Goal: Task Accomplishment & Management: Use online tool/utility

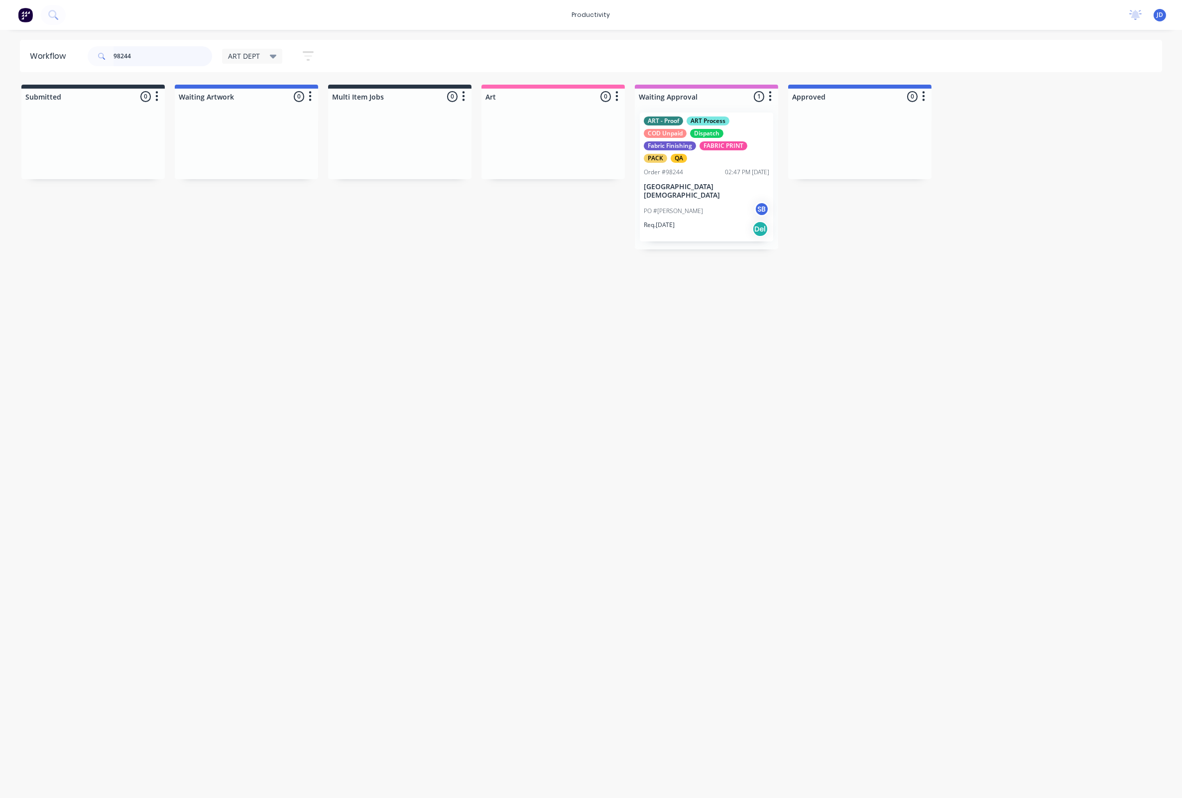
drag, startPoint x: 105, startPoint y: 49, endPoint x: 72, endPoint y: 51, distance: 33.4
click at [72, 51] on header "Workflow 98244 ART DEPT Save new view None edit ART DEPT (Default) edit Banner …" at bounding box center [591, 56] width 1142 height 32
drag, startPoint x: 161, startPoint y: 51, endPoint x: 122, endPoint y: 56, distance: 39.6
click at [122, 56] on input "98244" at bounding box center [163, 56] width 99 height 20
drag, startPoint x: 150, startPoint y: 52, endPoint x: 125, endPoint y: 55, distance: 24.6
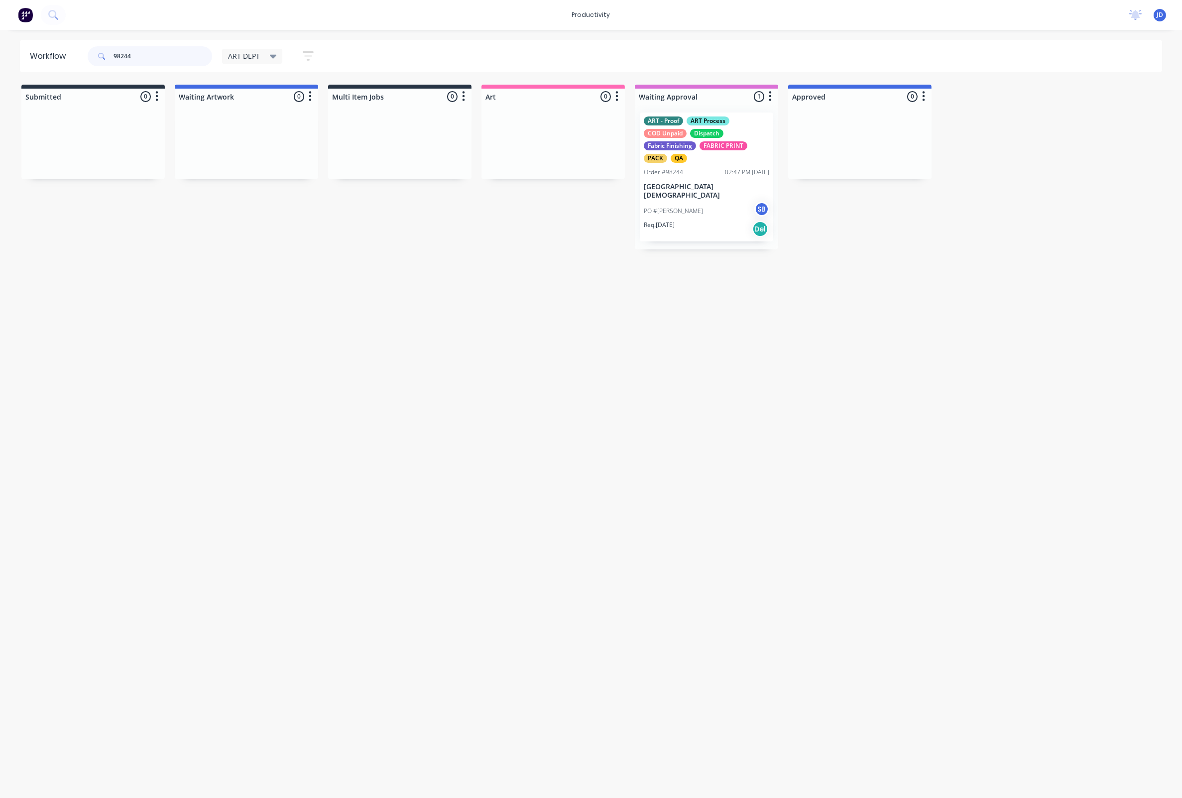
click at [125, 55] on input "98244" at bounding box center [163, 56] width 99 height 20
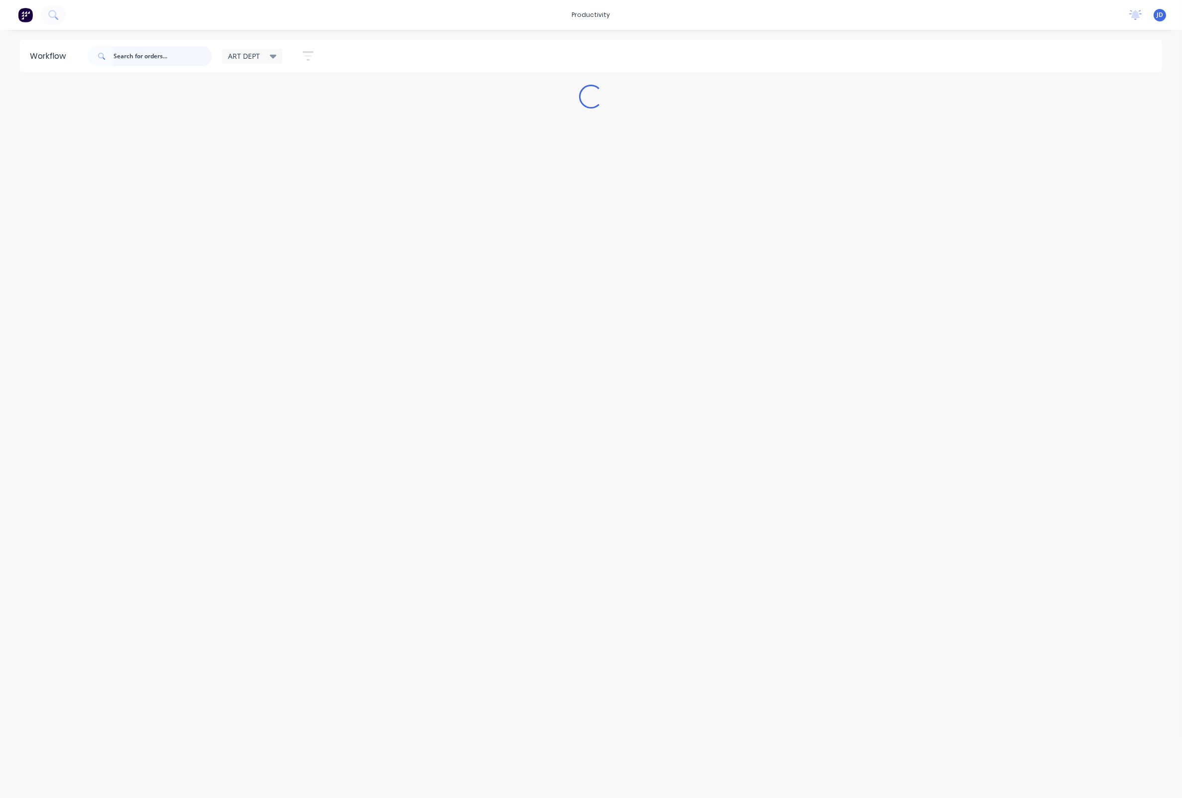
click at [164, 52] on input "text" at bounding box center [163, 56] width 99 height 20
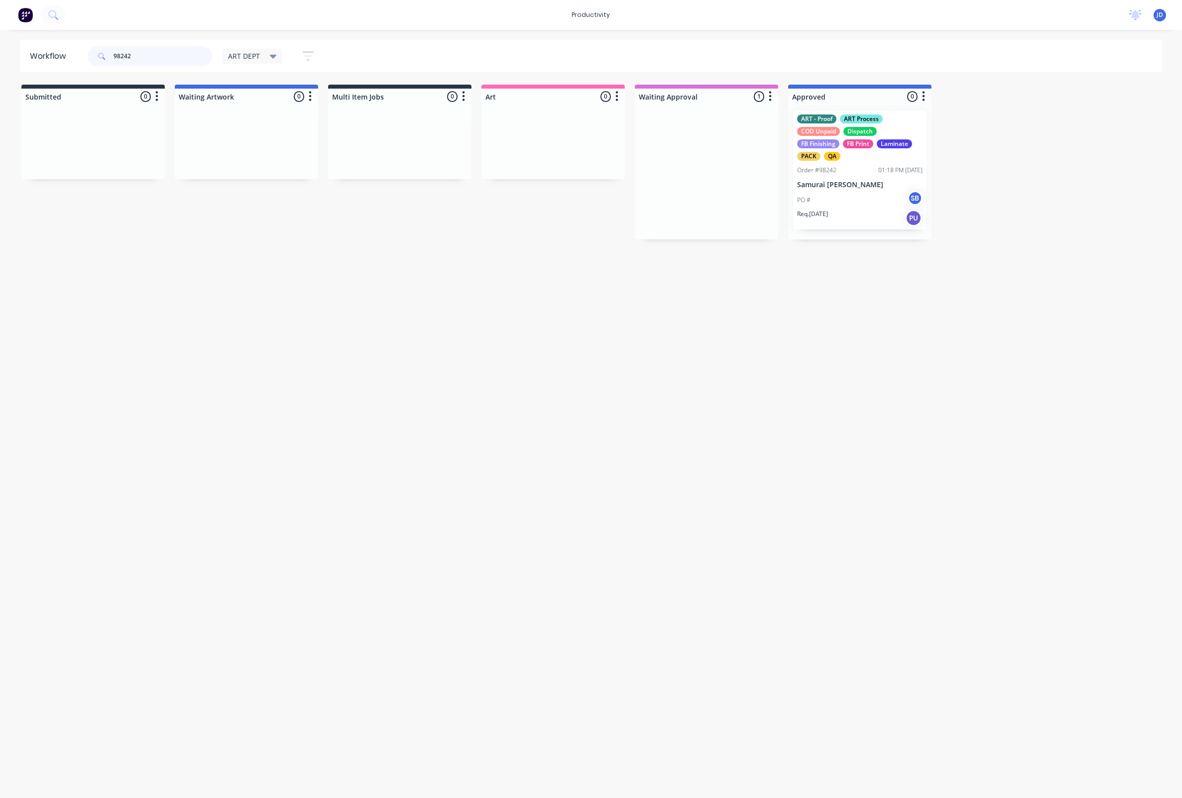
drag, startPoint x: 713, startPoint y: 195, endPoint x: 825, endPoint y: 192, distance: 112.5
click at [831, 201] on div at bounding box center [859, 172] width 143 height 135
click at [830, 200] on div "PO # SB" at bounding box center [859, 190] width 125 height 19
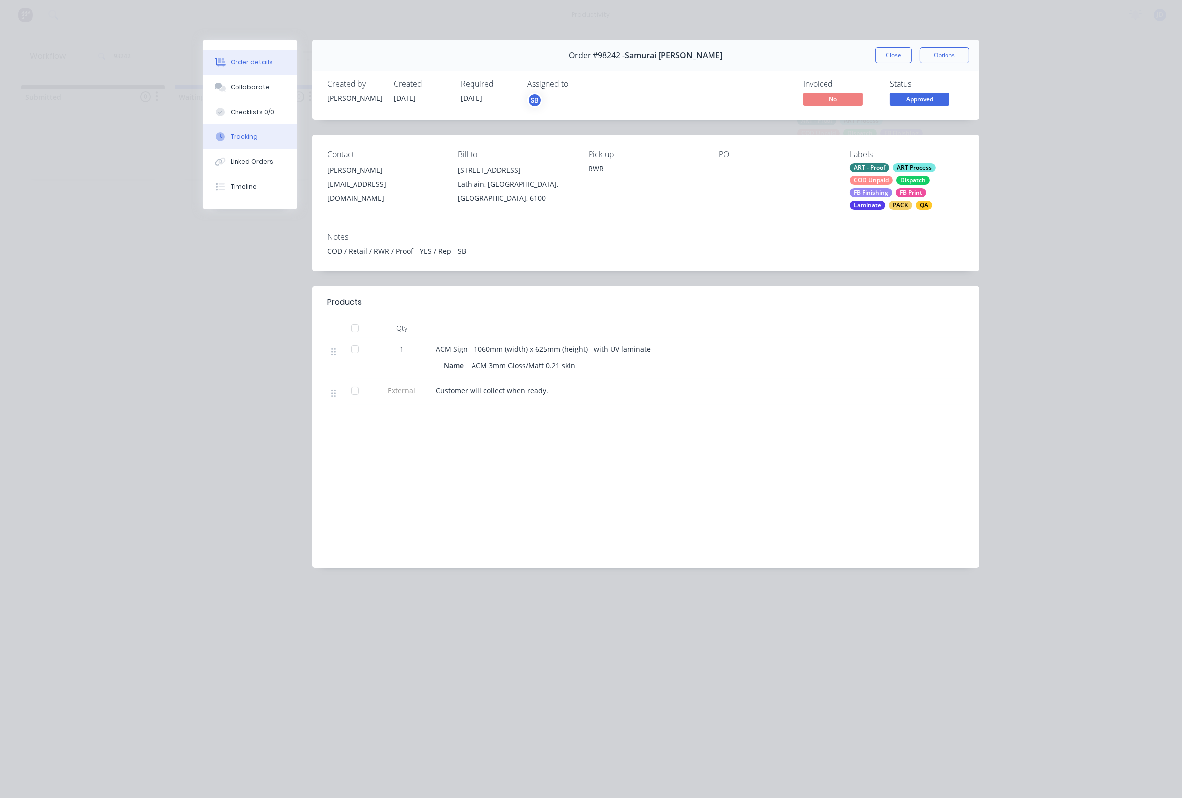
click at [239, 141] on div "Tracking" at bounding box center [243, 136] width 27 height 9
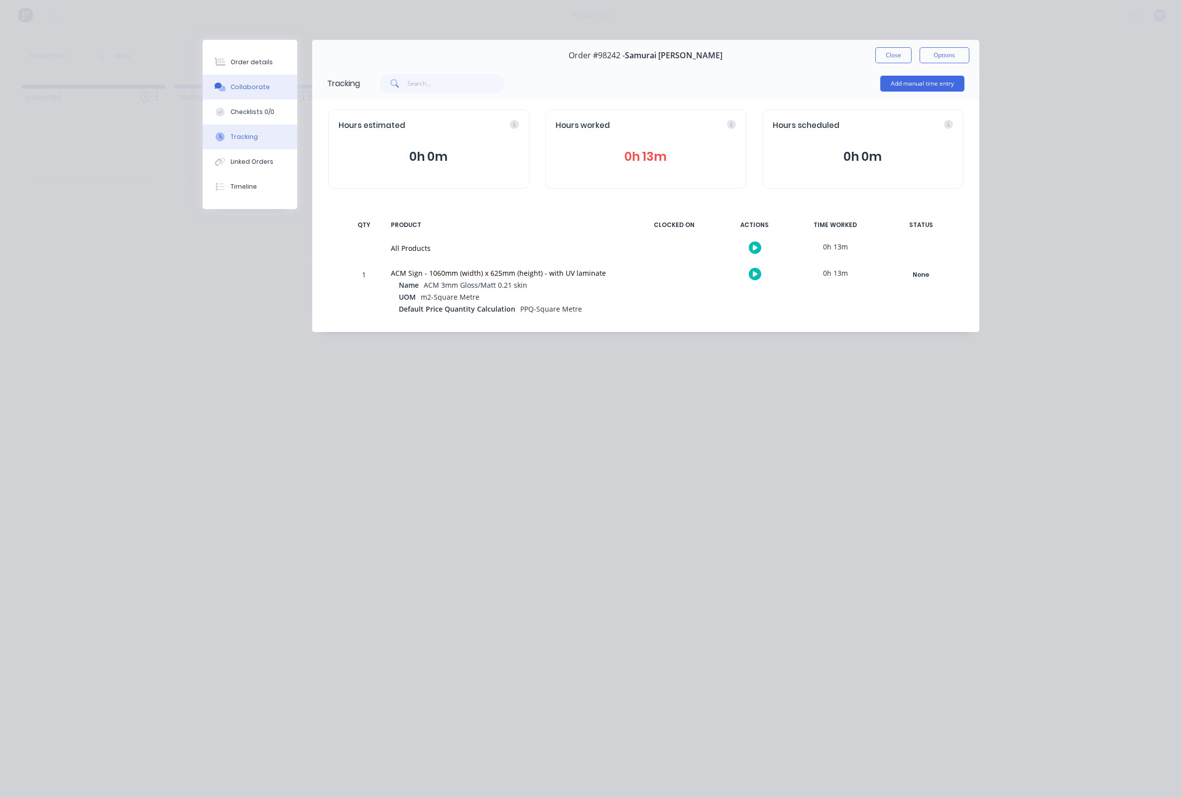
click at [252, 78] on button "Collaborate" at bounding box center [250, 87] width 95 height 25
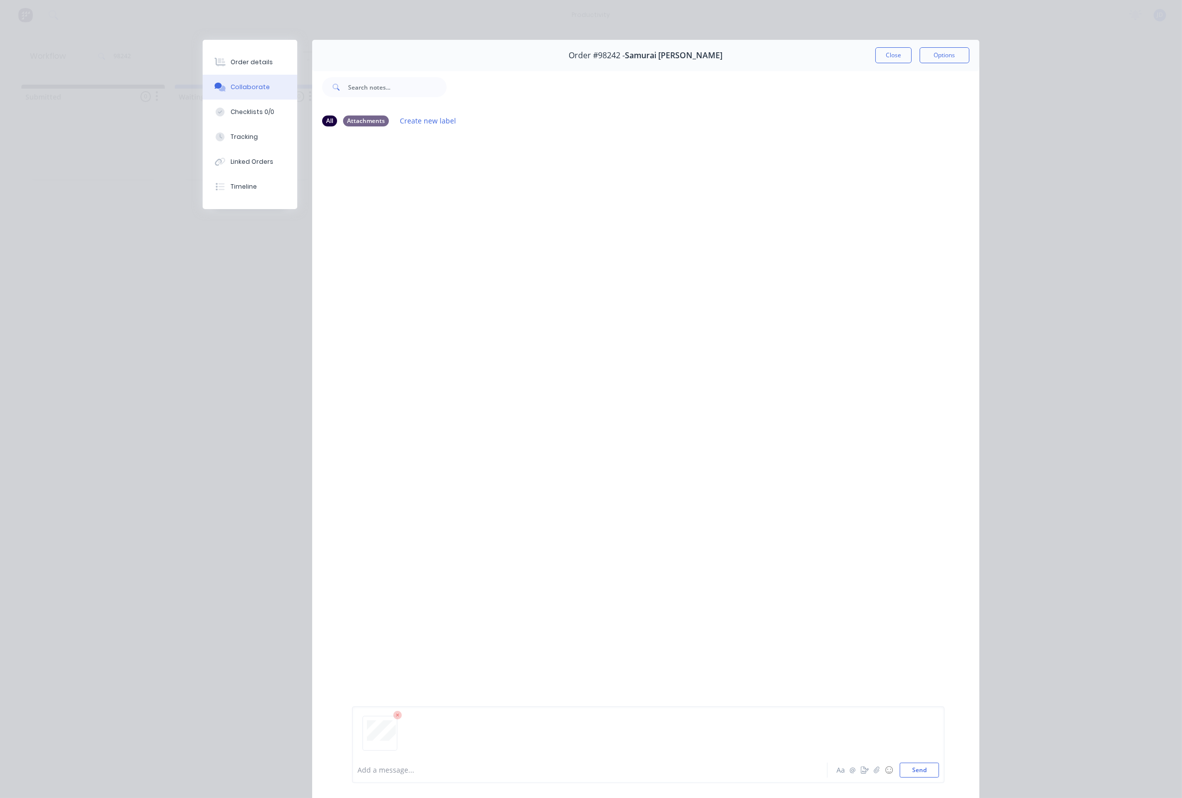
scroll to position [95, 0]
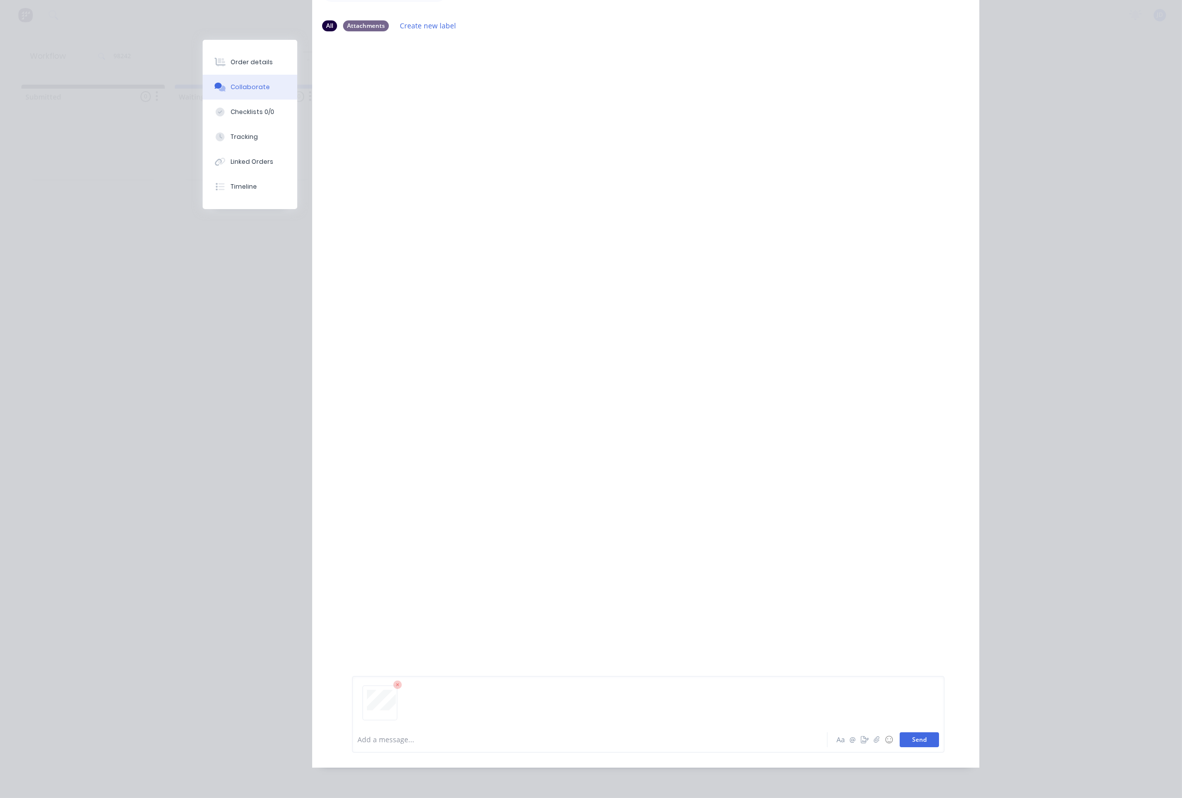
click at [928, 735] on button "Send" at bounding box center [919, 739] width 39 height 15
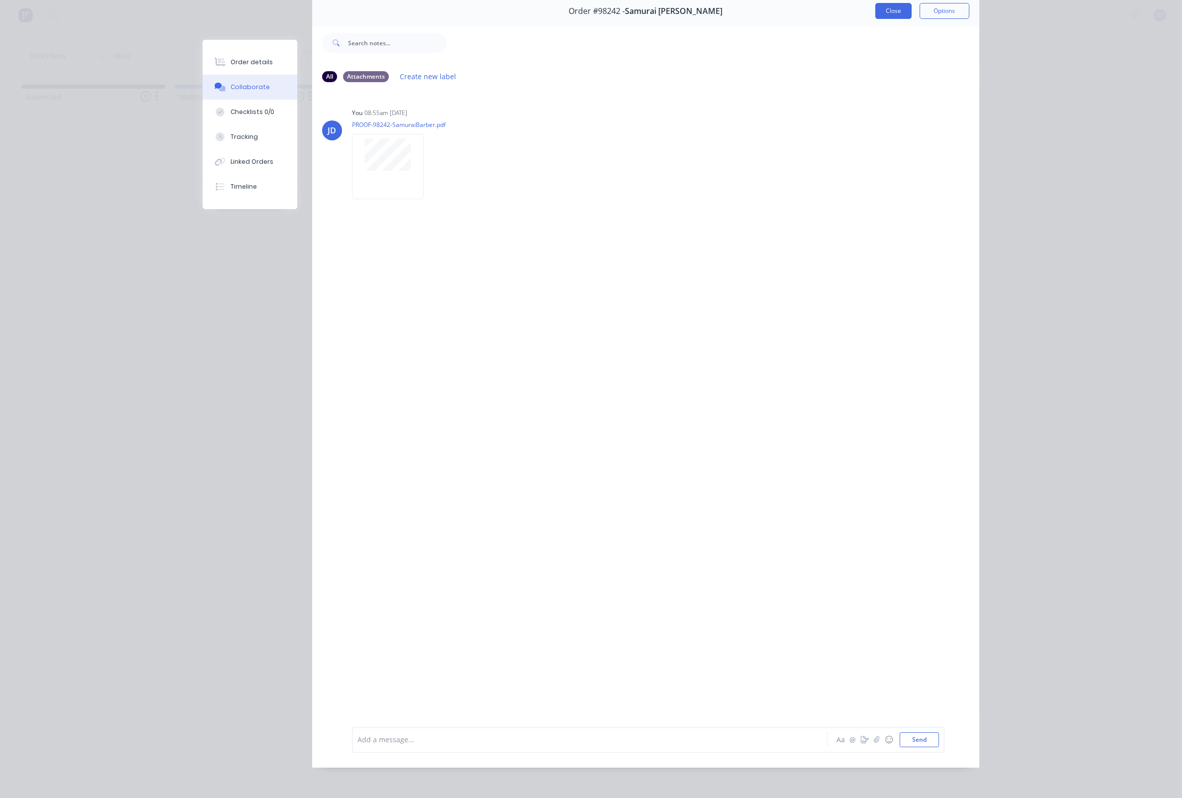
click at [903, 15] on button "Close" at bounding box center [893, 11] width 36 height 16
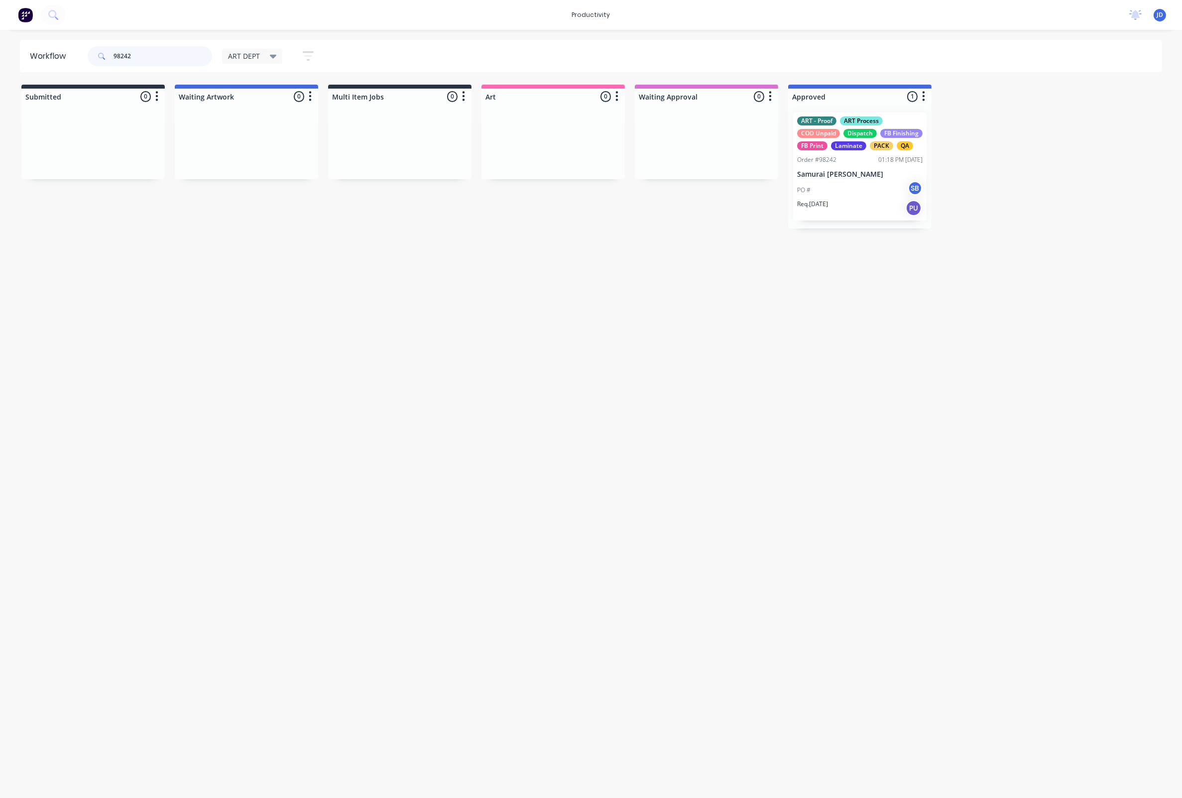
drag, startPoint x: 144, startPoint y: 62, endPoint x: 100, endPoint y: 57, distance: 44.5
click at [101, 57] on div "98242" at bounding box center [150, 56] width 124 height 20
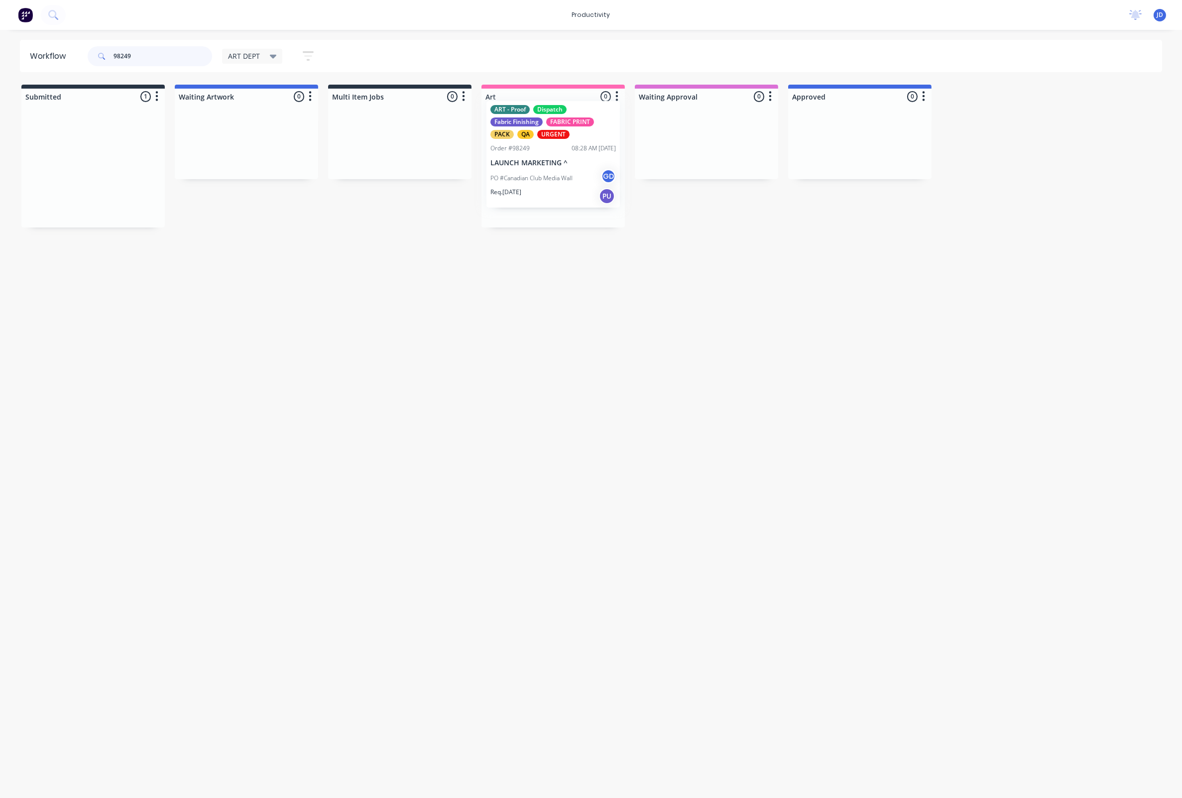
drag, startPoint x: 118, startPoint y: 178, endPoint x: 578, endPoint y: 167, distance: 460.1
click at [561, 182] on div "PO #Canadian Club Media Wall GD" at bounding box center [552, 190] width 125 height 19
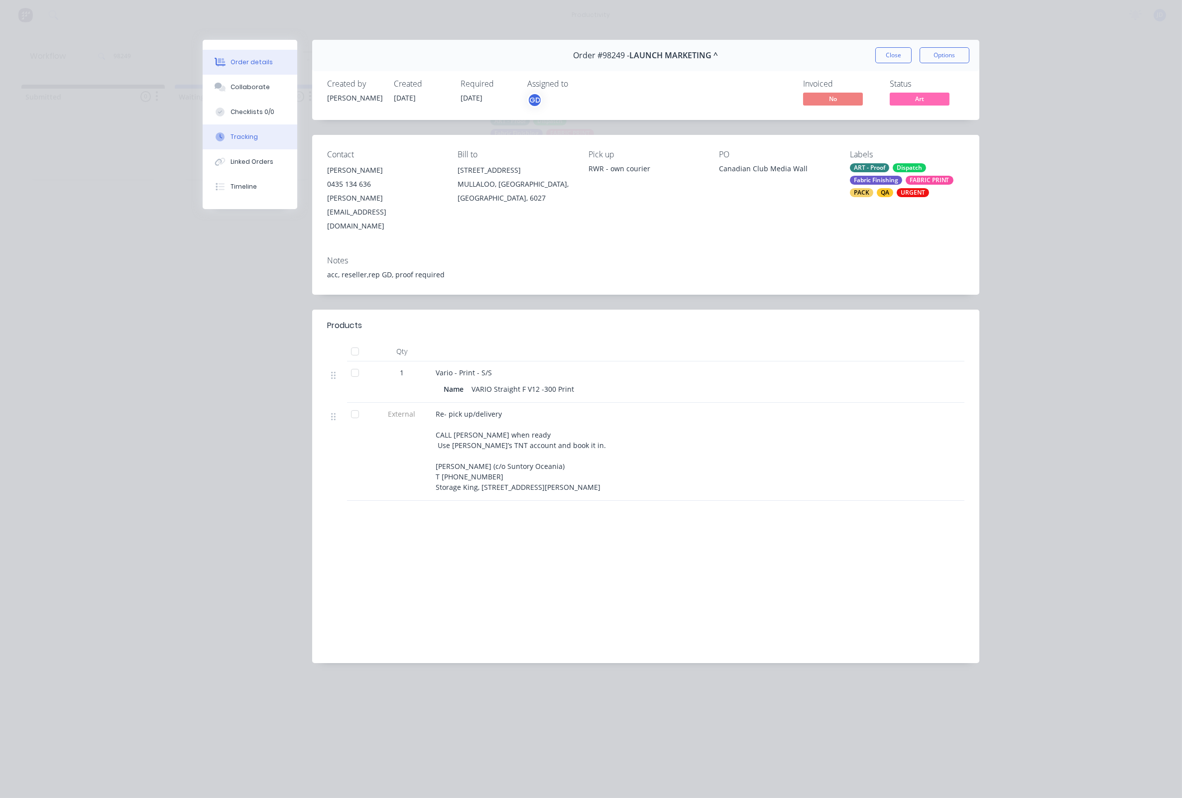
click at [247, 149] on button "Tracking" at bounding box center [250, 136] width 95 height 25
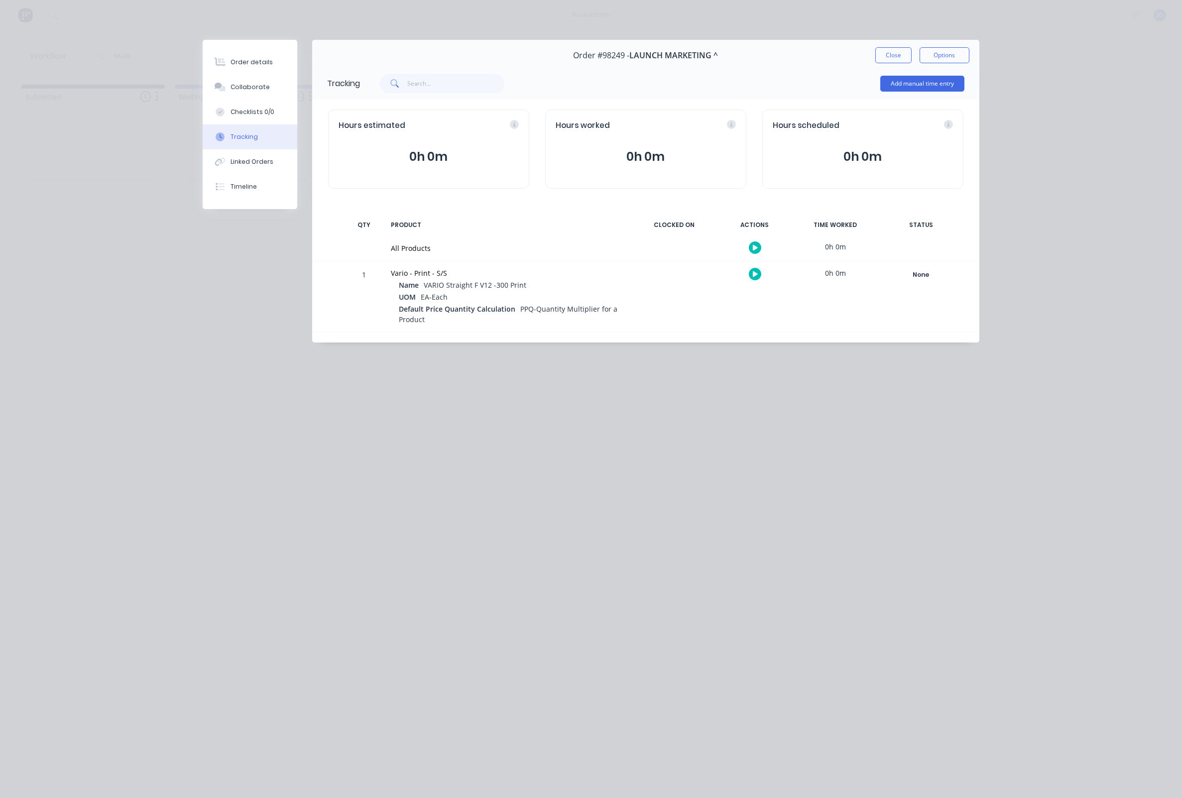
click at [756, 277] on icon "button" at bounding box center [755, 274] width 5 height 6
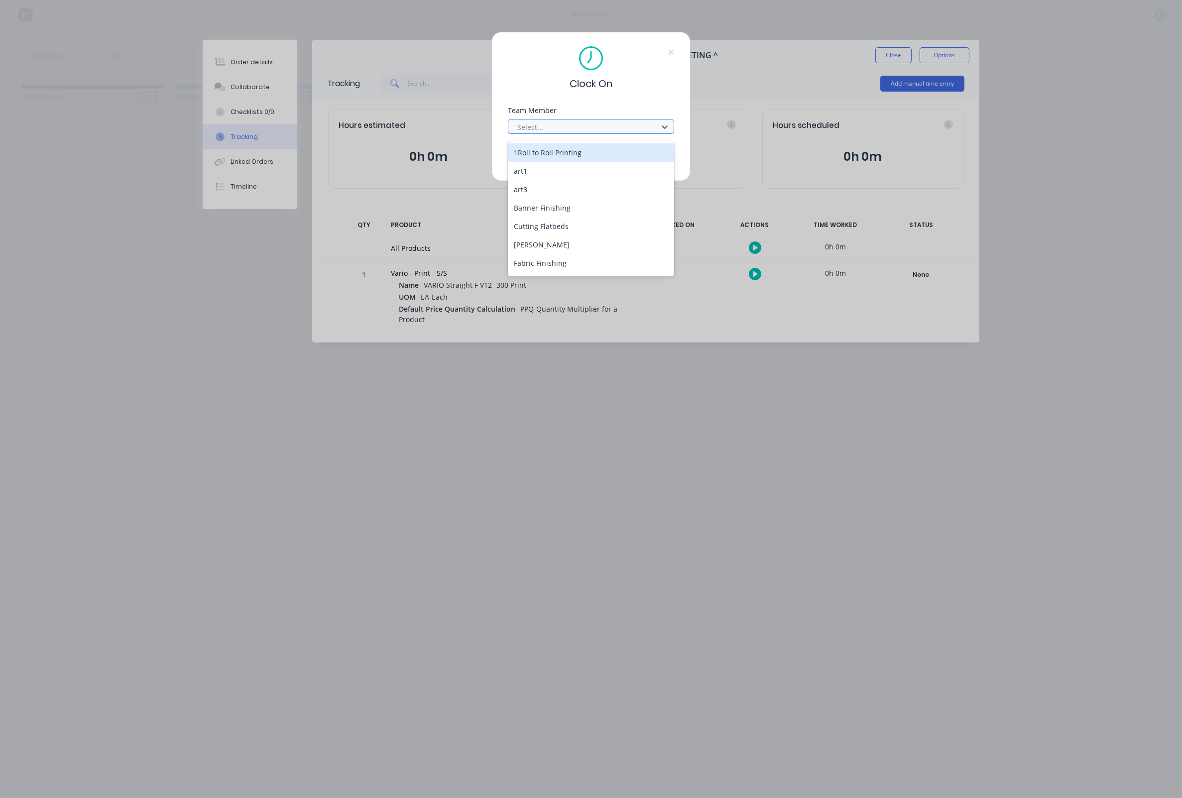
click at [574, 129] on div at bounding box center [584, 127] width 136 height 12
click at [539, 232] on div "[PERSON_NAME]" at bounding box center [591, 239] width 166 height 18
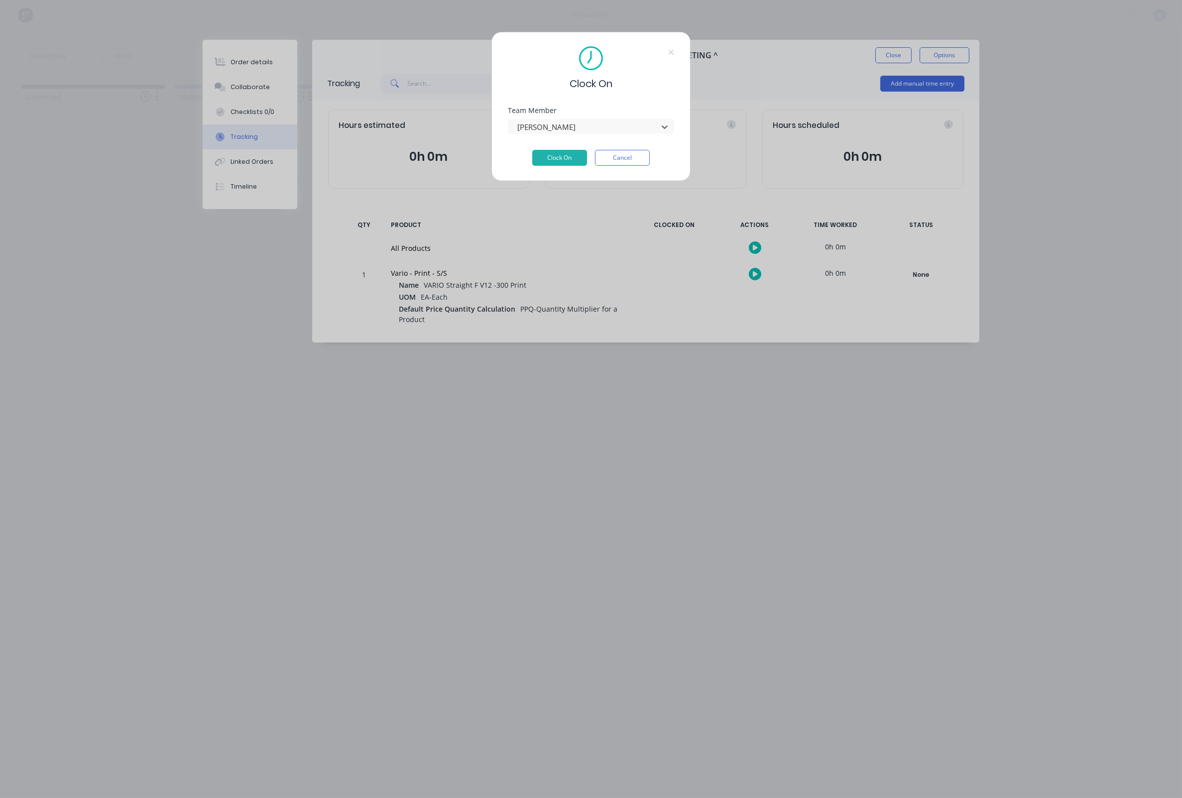
click at [551, 148] on div "Team Member option Jesse Divitini, selected. Jesse Divitini" at bounding box center [591, 128] width 166 height 43
click at [552, 157] on button "Clock On" at bounding box center [559, 158] width 55 height 16
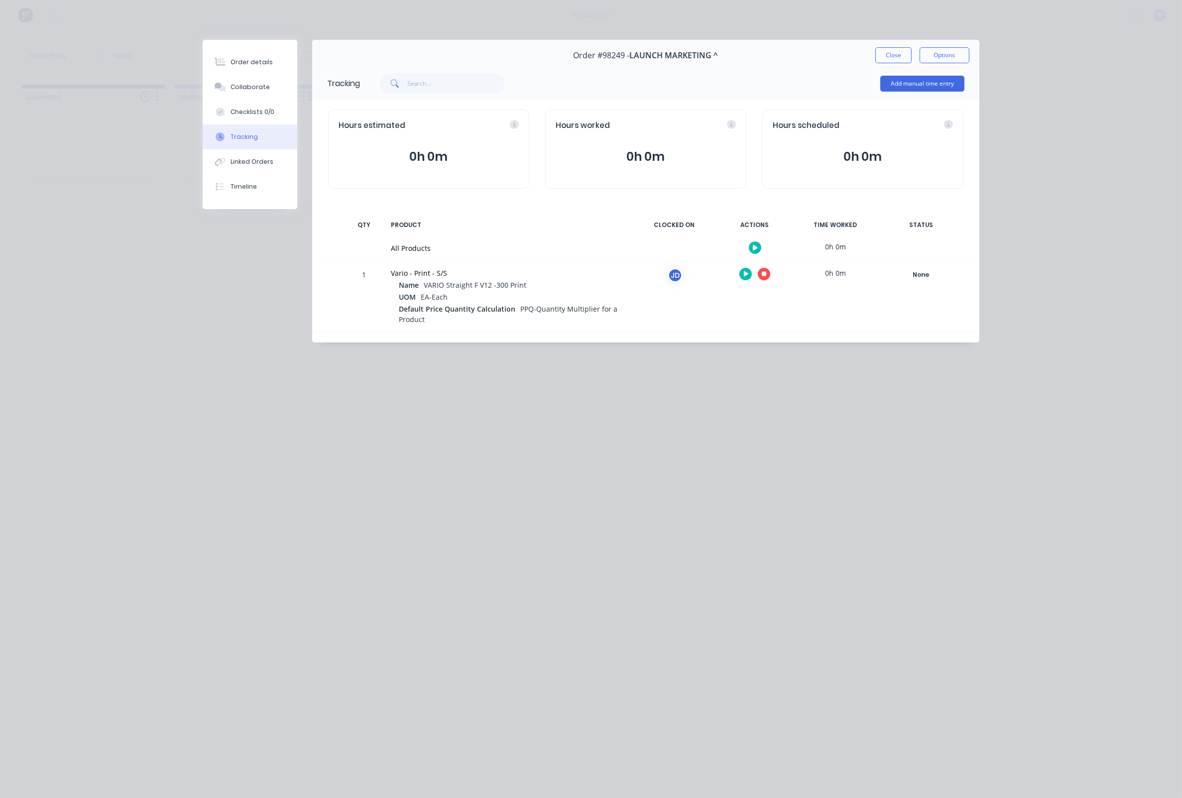
click at [768, 271] on button "button" at bounding box center [764, 274] width 12 height 12
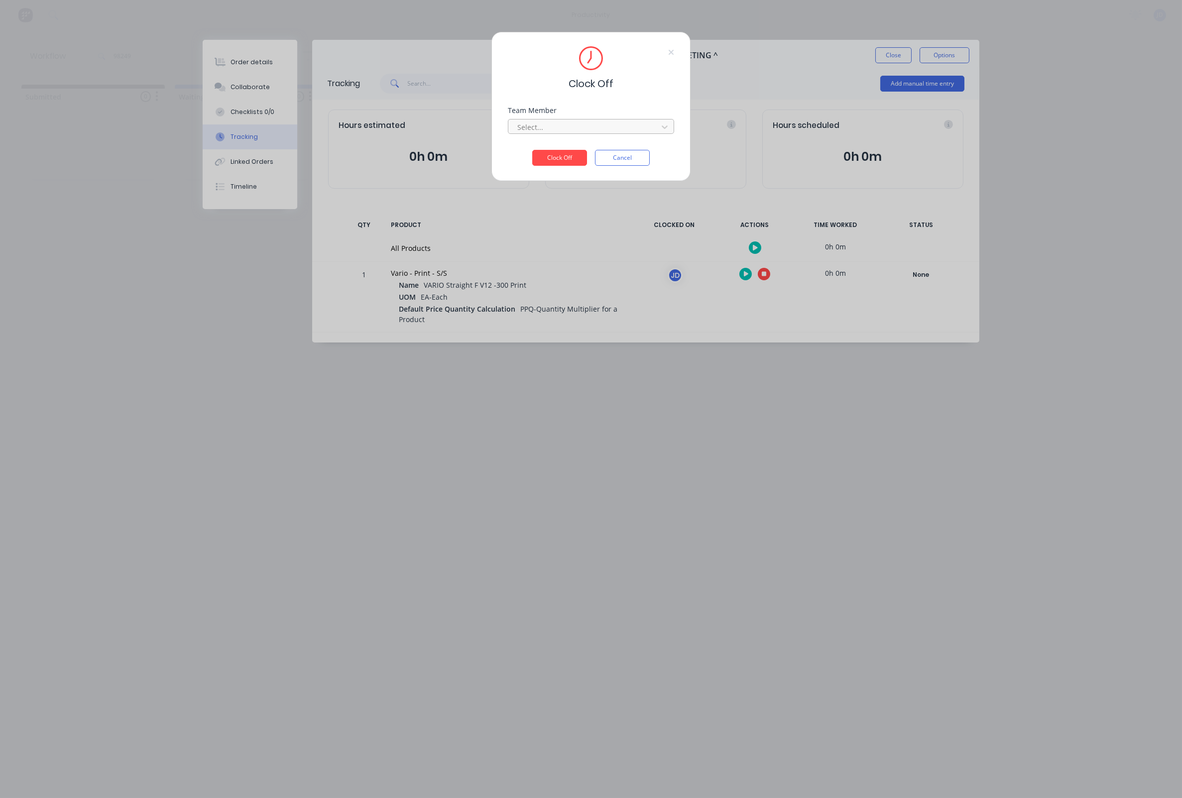
drag, startPoint x: 581, startPoint y: 127, endPoint x: 569, endPoint y: 137, distance: 16.3
click at [581, 127] on div at bounding box center [584, 127] width 136 height 12
click at [545, 153] on div "[PERSON_NAME]" at bounding box center [591, 152] width 166 height 18
drag, startPoint x: 557, startPoint y: 164, endPoint x: 616, endPoint y: 140, distance: 64.2
click at [556, 164] on button "Clock Off" at bounding box center [559, 158] width 55 height 16
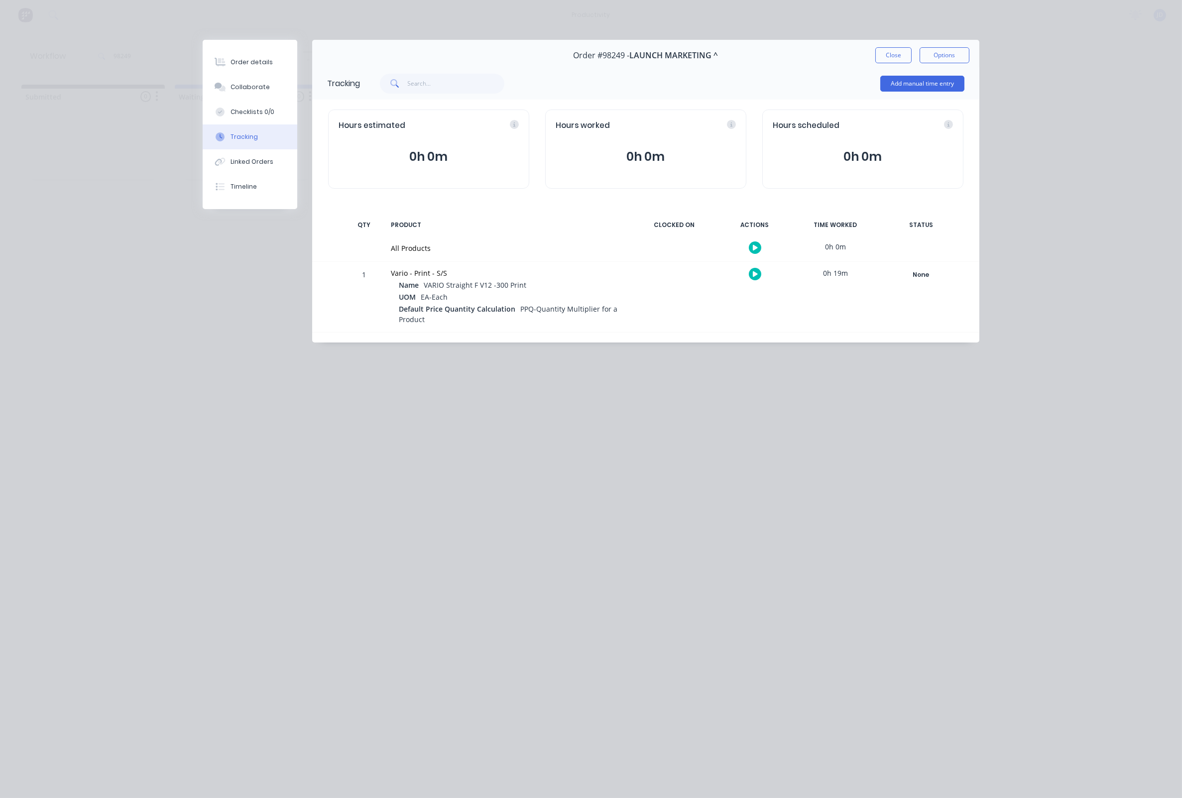
drag, startPoint x: 881, startPoint y: 57, endPoint x: 864, endPoint y: 61, distance: 17.8
click at [881, 58] on button "Close" at bounding box center [893, 55] width 36 height 16
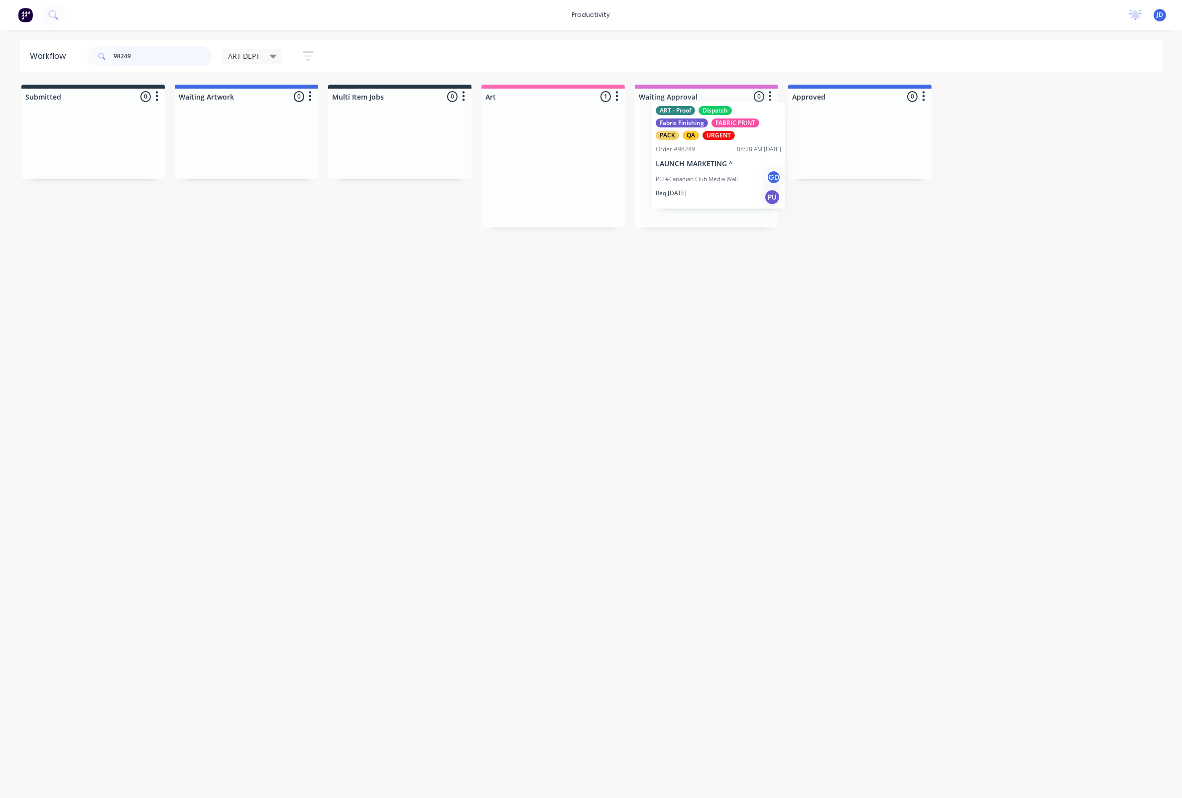
drag, startPoint x: 691, startPoint y: 180, endPoint x: 854, endPoint y: 170, distance: 163.1
click at [141, 50] on input "98249" at bounding box center [163, 56] width 99 height 20
click at [95, 55] on span at bounding box center [101, 56] width 26 height 20
drag, startPoint x: 147, startPoint y: 59, endPoint x: 112, endPoint y: 59, distance: 34.9
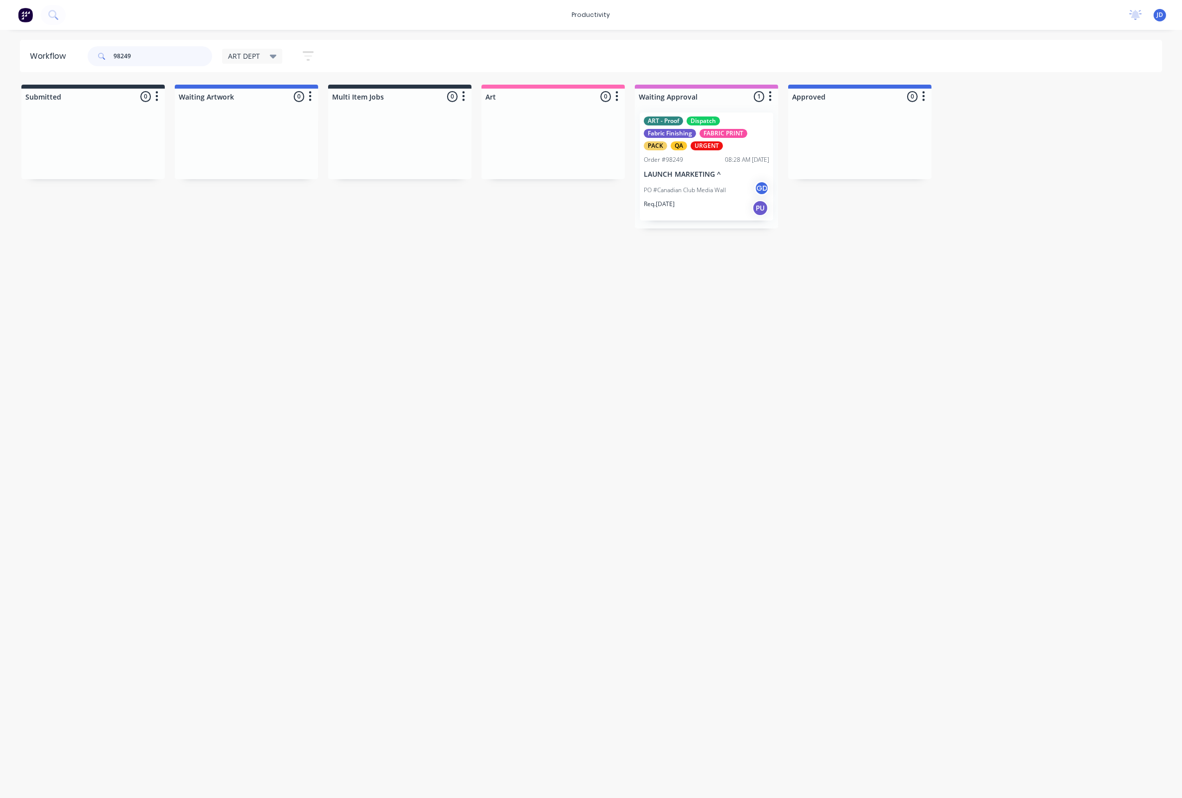
click at [114, 59] on input "98249" at bounding box center [163, 56] width 99 height 20
type input "98219"
click at [653, 208] on div "Req. 19/08/25 Del" at bounding box center [706, 208] width 125 height 17
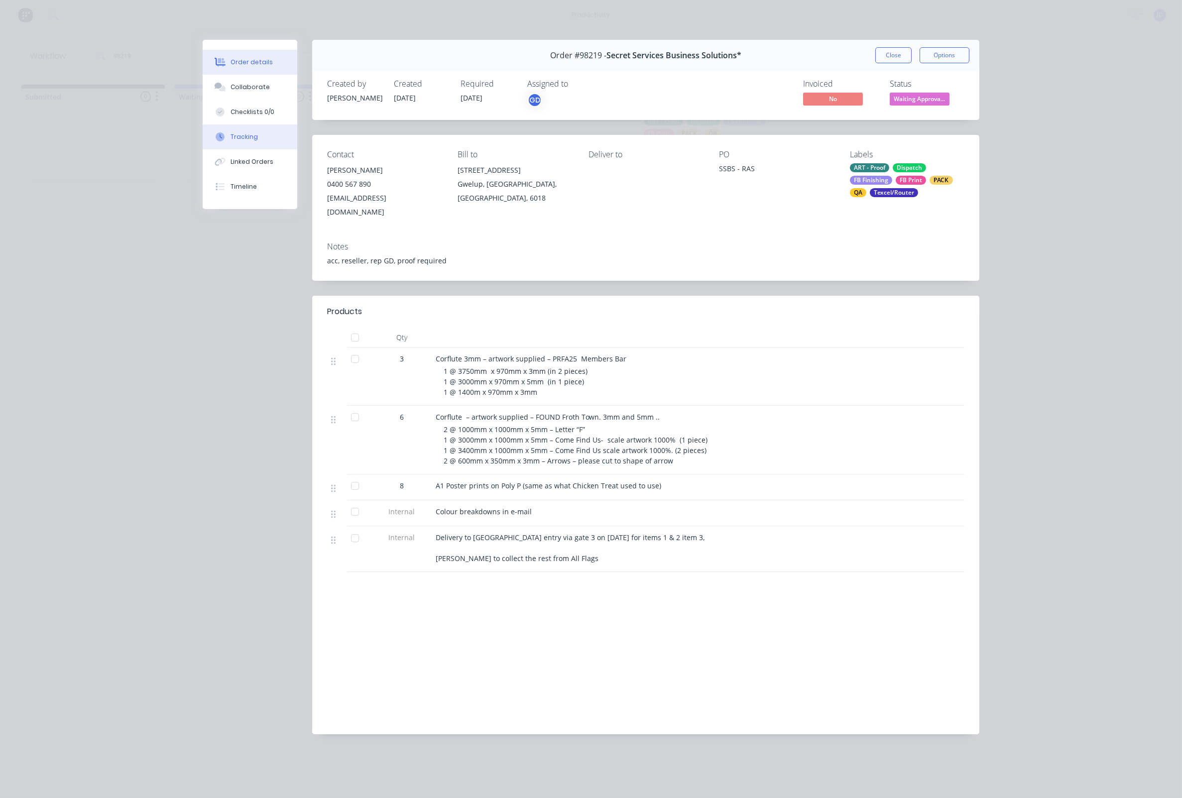
click at [243, 140] on div "Tracking" at bounding box center [243, 136] width 27 height 9
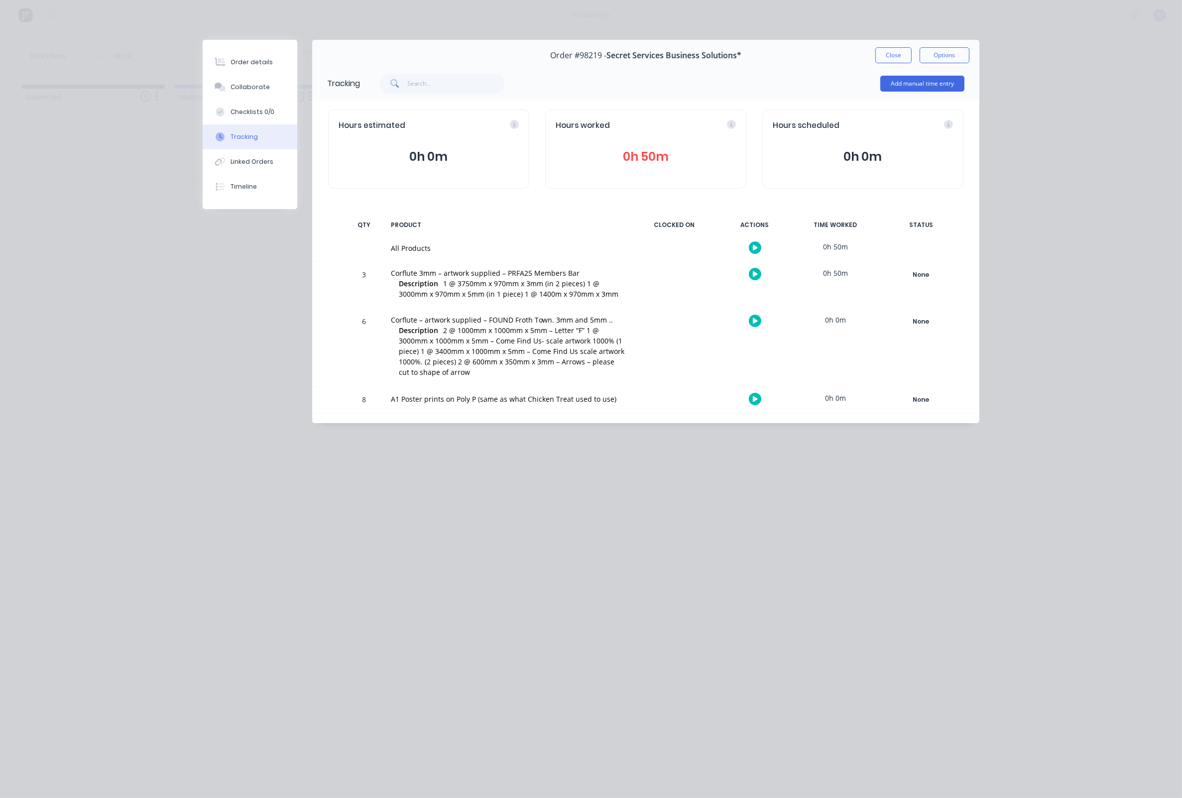
click at [755, 281] on div at bounding box center [754, 274] width 75 height 24
click at [758, 275] on icon "button" at bounding box center [755, 273] width 5 height 5
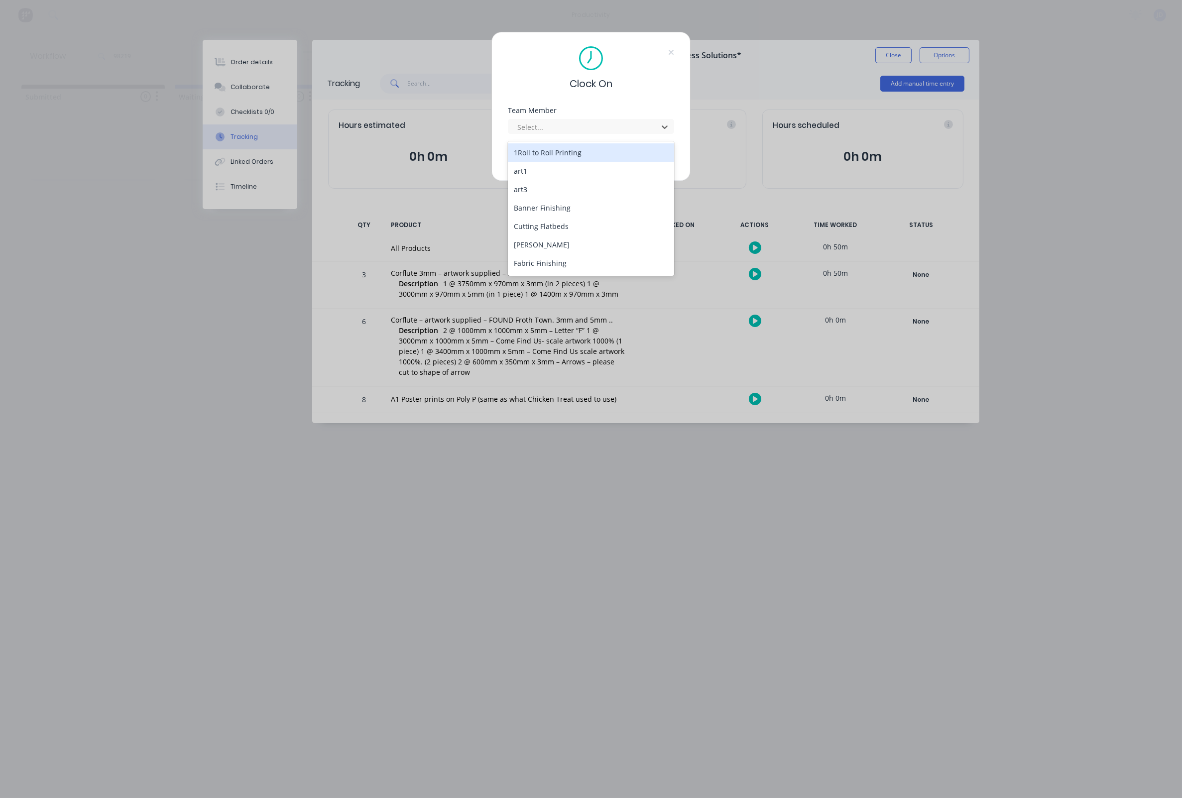
drag, startPoint x: 522, startPoint y: 122, endPoint x: 529, endPoint y: 145, distance: 24.3
click at [522, 122] on div "Select..." at bounding box center [591, 126] width 166 height 15
click at [538, 238] on div "[PERSON_NAME]" at bounding box center [591, 245] width 166 height 18
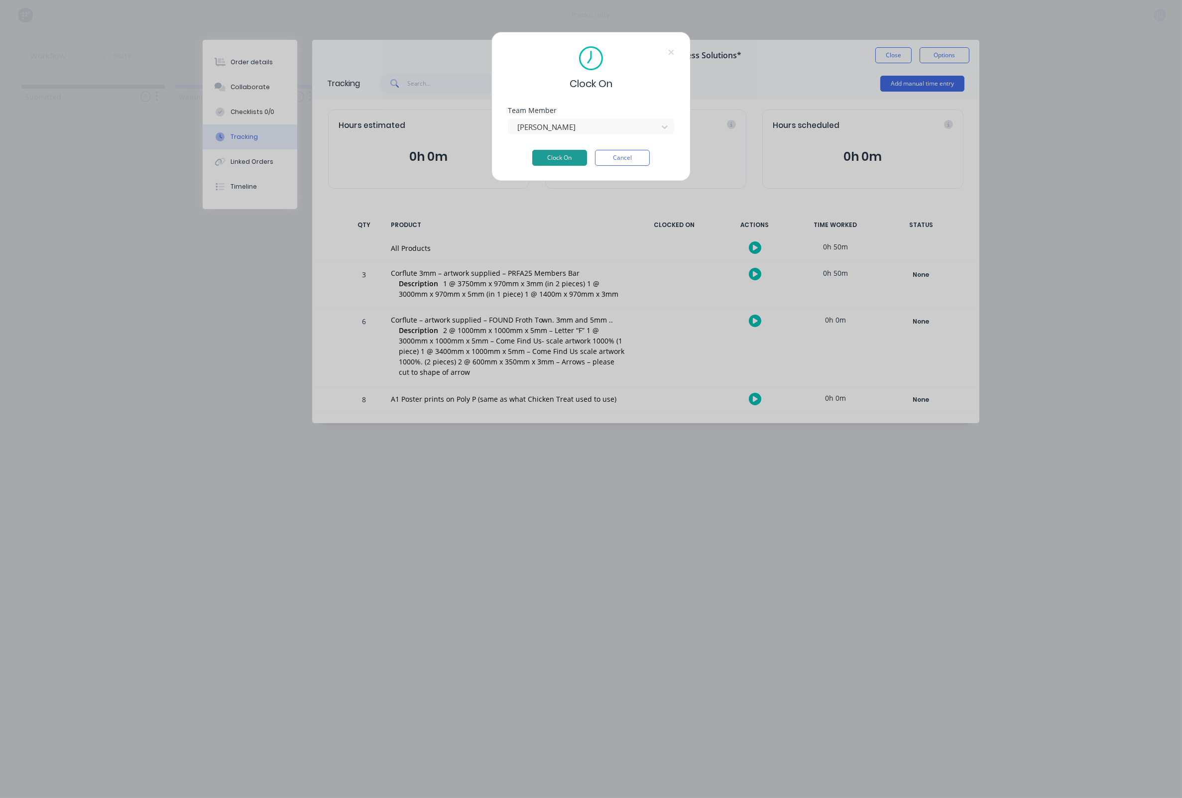
click at [552, 153] on button "Clock On" at bounding box center [559, 158] width 55 height 16
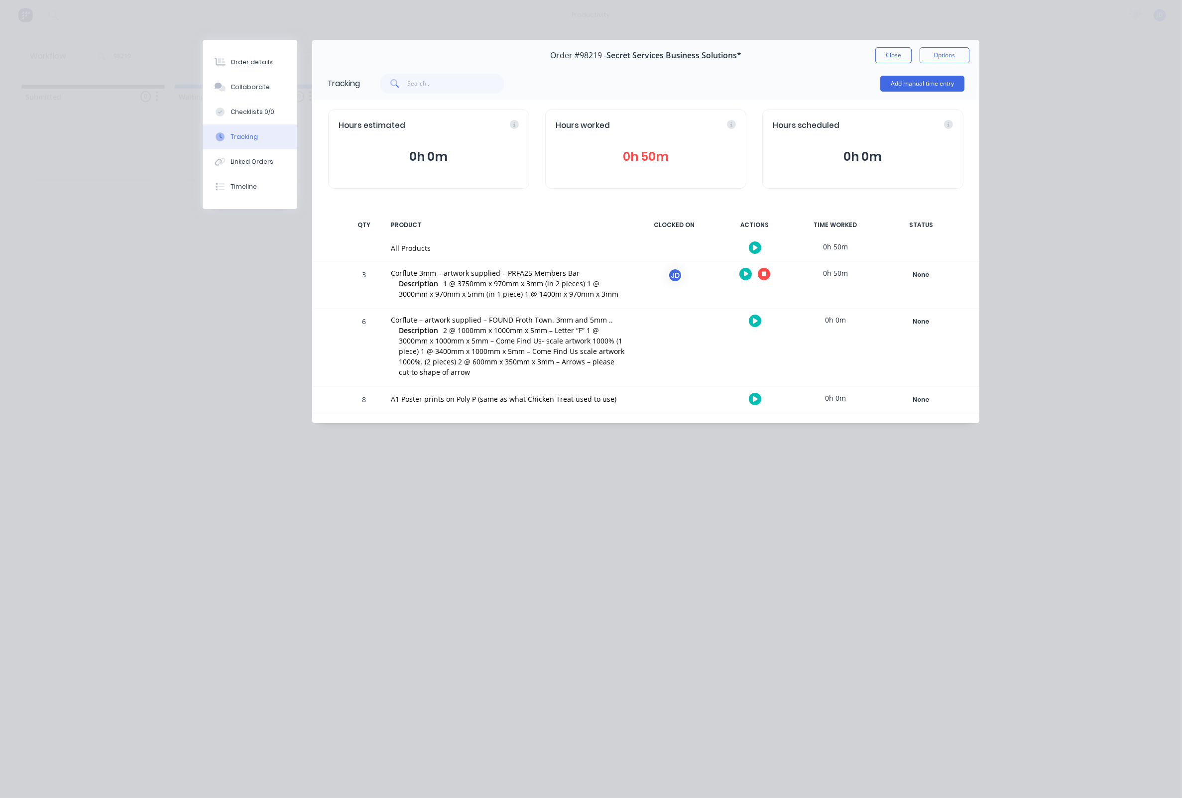
click at [764, 276] on icon "button" at bounding box center [764, 274] width 5 height 5
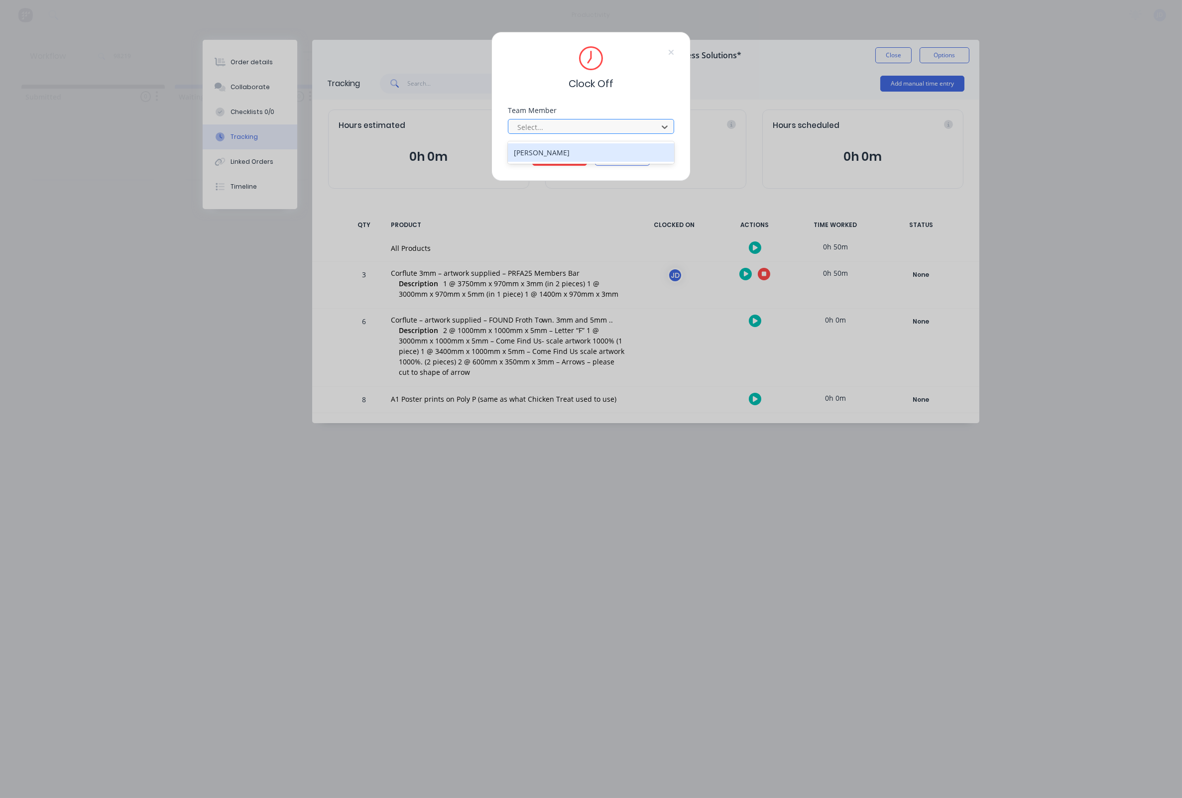
drag, startPoint x: 613, startPoint y: 137, endPoint x: 608, endPoint y: 135, distance: 5.8
click at [613, 134] on div "Select..." at bounding box center [584, 126] width 142 height 15
click at [580, 148] on div "[PERSON_NAME]" at bounding box center [591, 152] width 166 height 18
click at [557, 163] on button "Clock Off" at bounding box center [559, 158] width 55 height 16
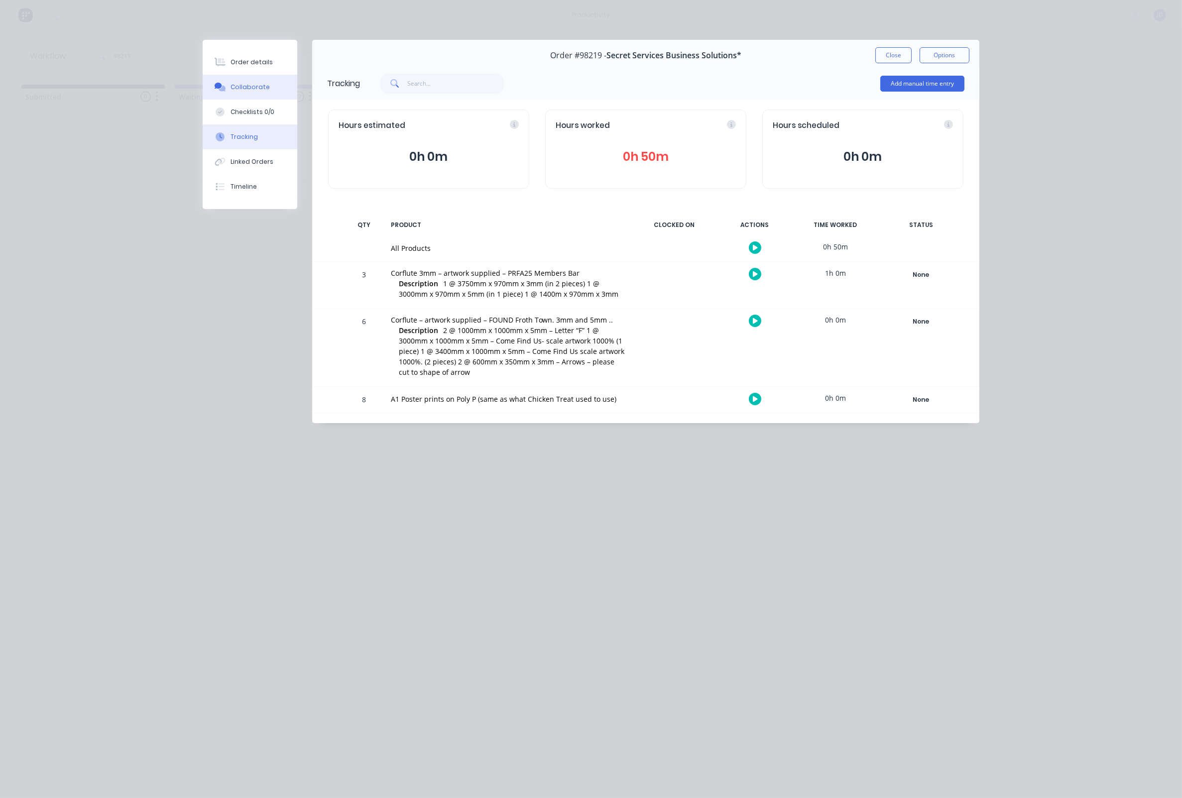
click at [227, 89] on div at bounding box center [220, 87] width 15 height 9
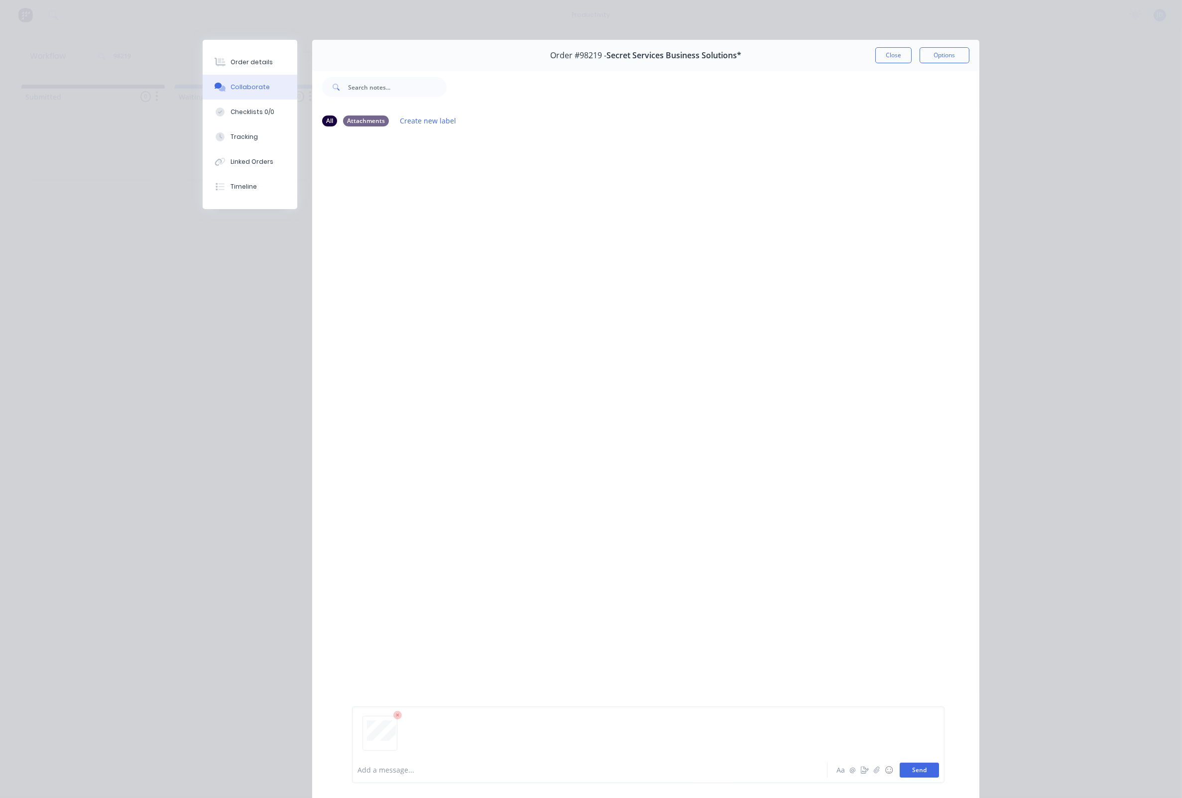
click at [908, 768] on button "Send" at bounding box center [919, 770] width 39 height 15
click at [884, 54] on button "Close" at bounding box center [893, 55] width 36 height 16
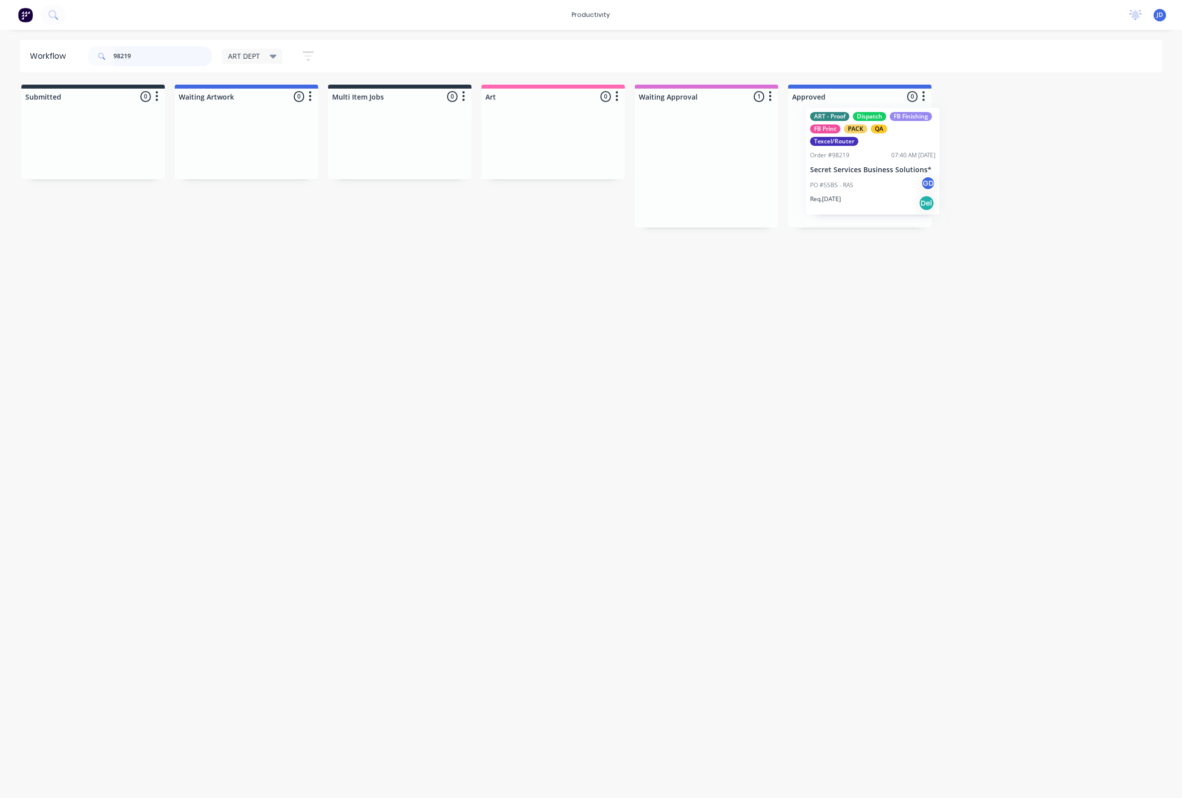
drag, startPoint x: 779, startPoint y: 188, endPoint x: 847, endPoint y: 181, distance: 68.1
